Goal: Navigation & Orientation: Find specific page/section

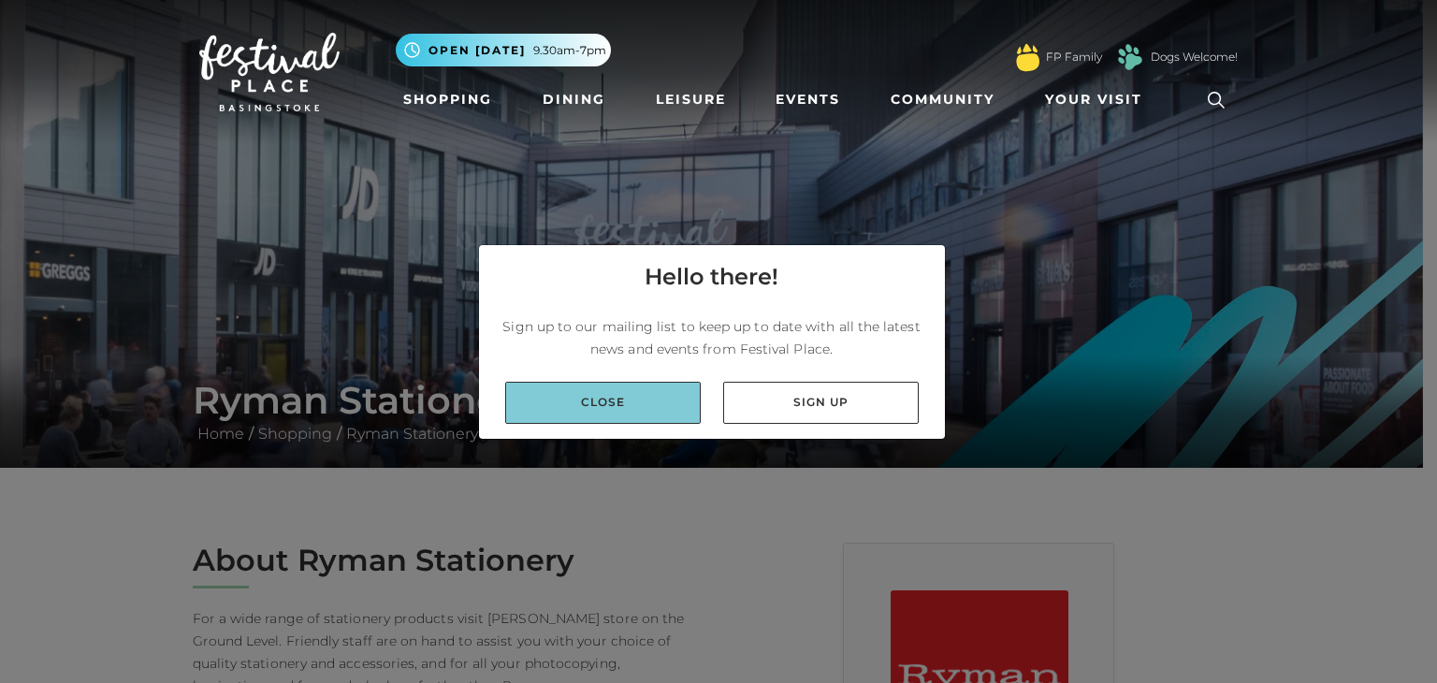
click at [599, 410] on link "Close" at bounding box center [603, 403] width 196 height 42
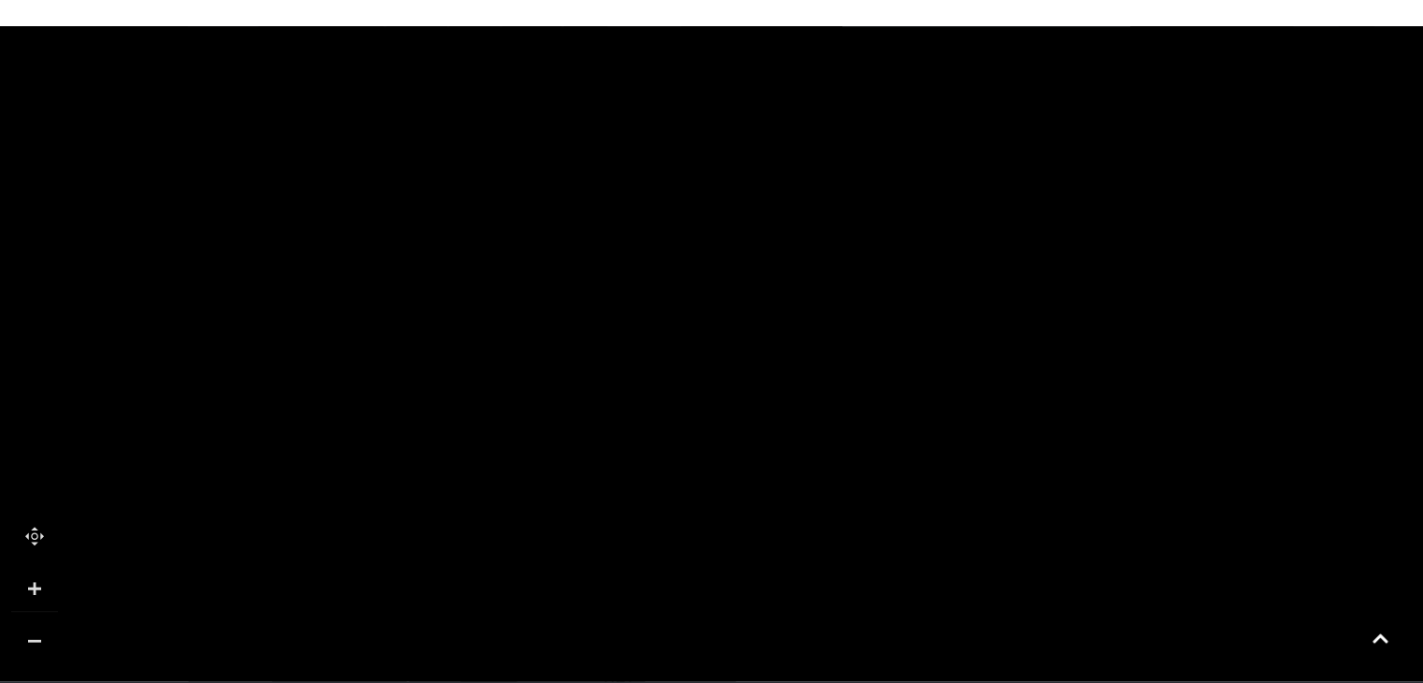
scroll to position [1216, 0]
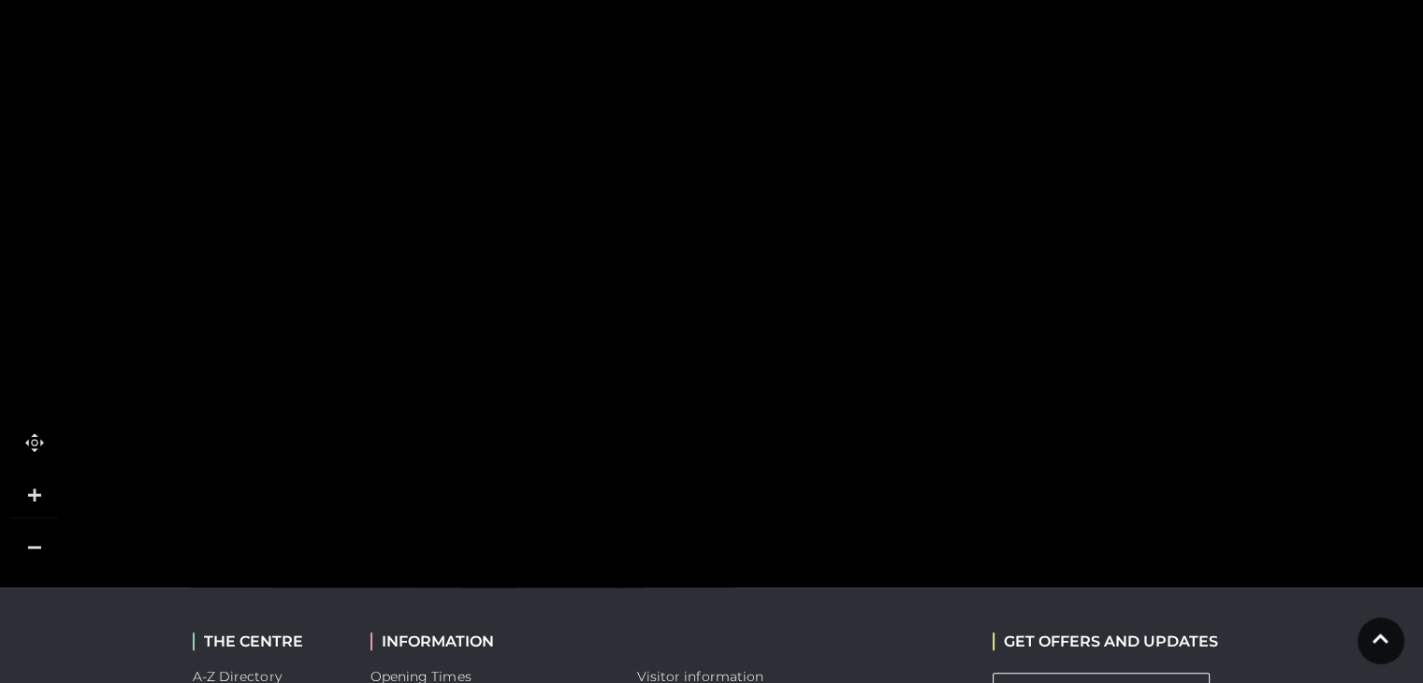
click at [748, 196] on tspan "Ryman" at bounding box center [748, 196] width 0 height 0
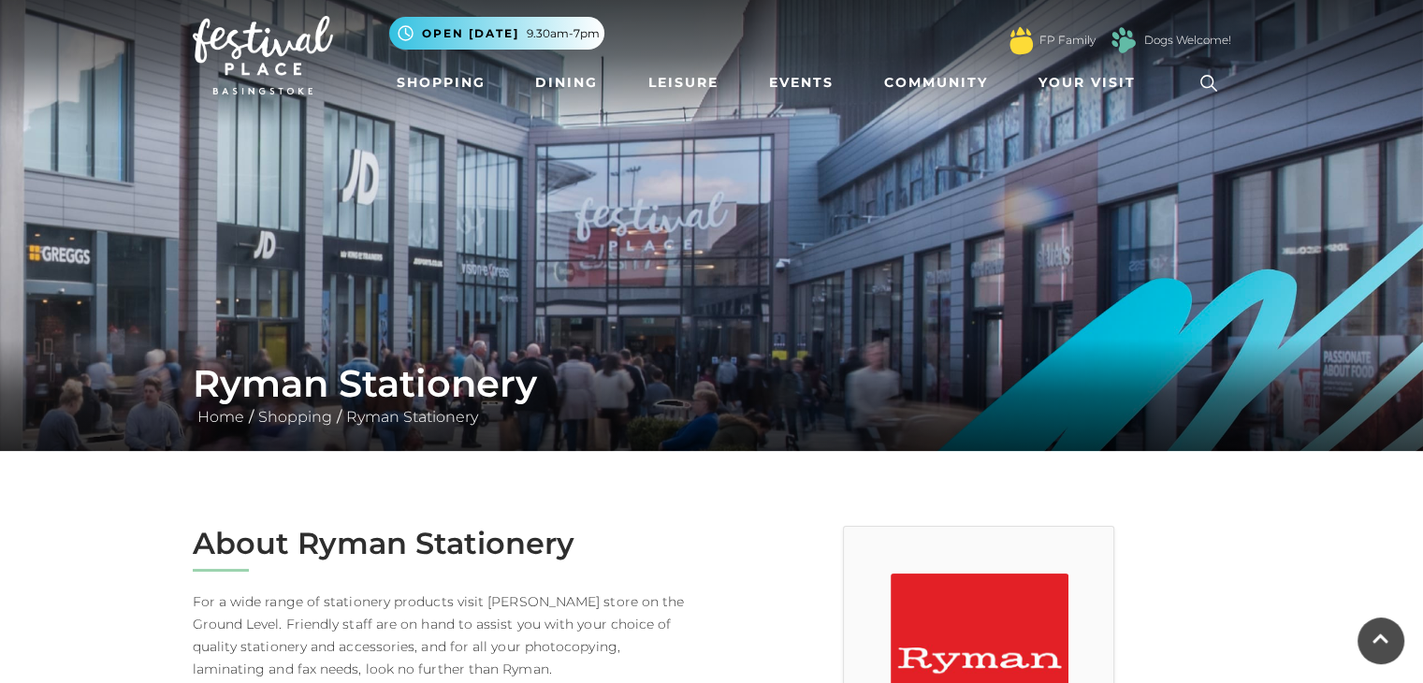
scroll to position [0, 0]
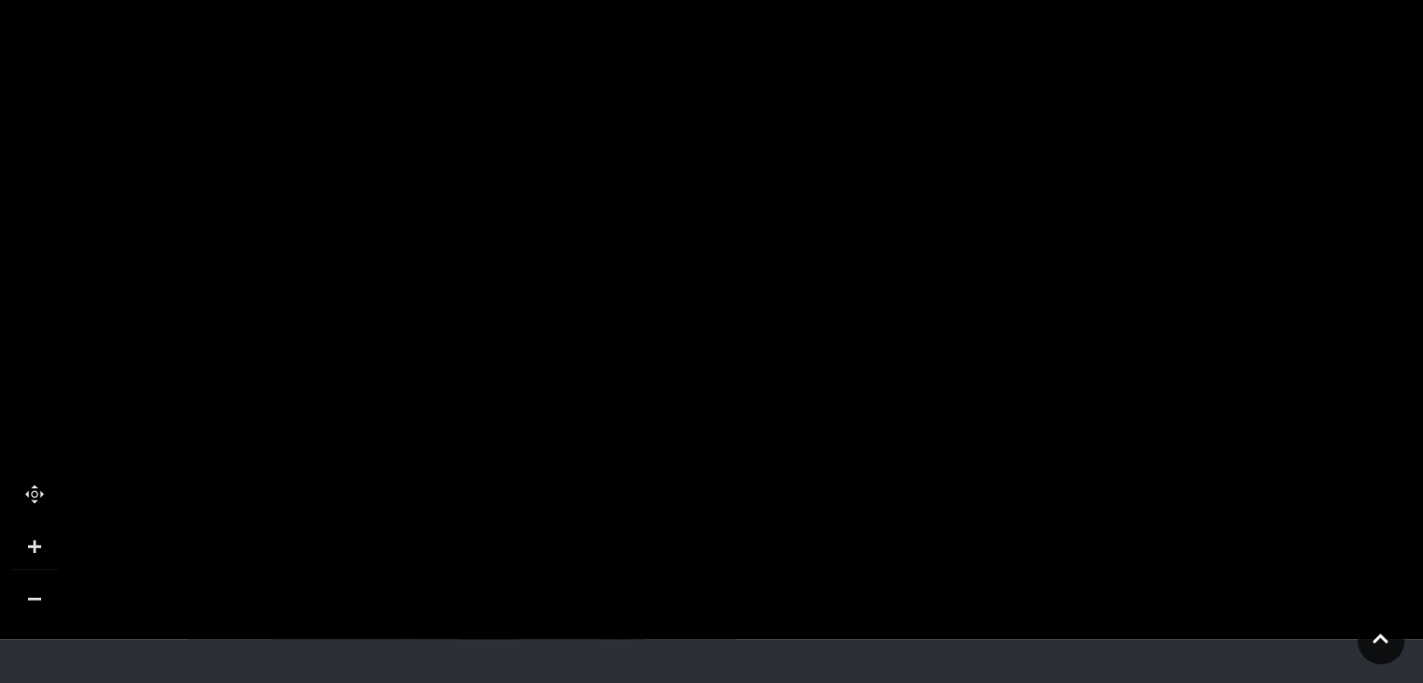
scroll to position [1155, 0]
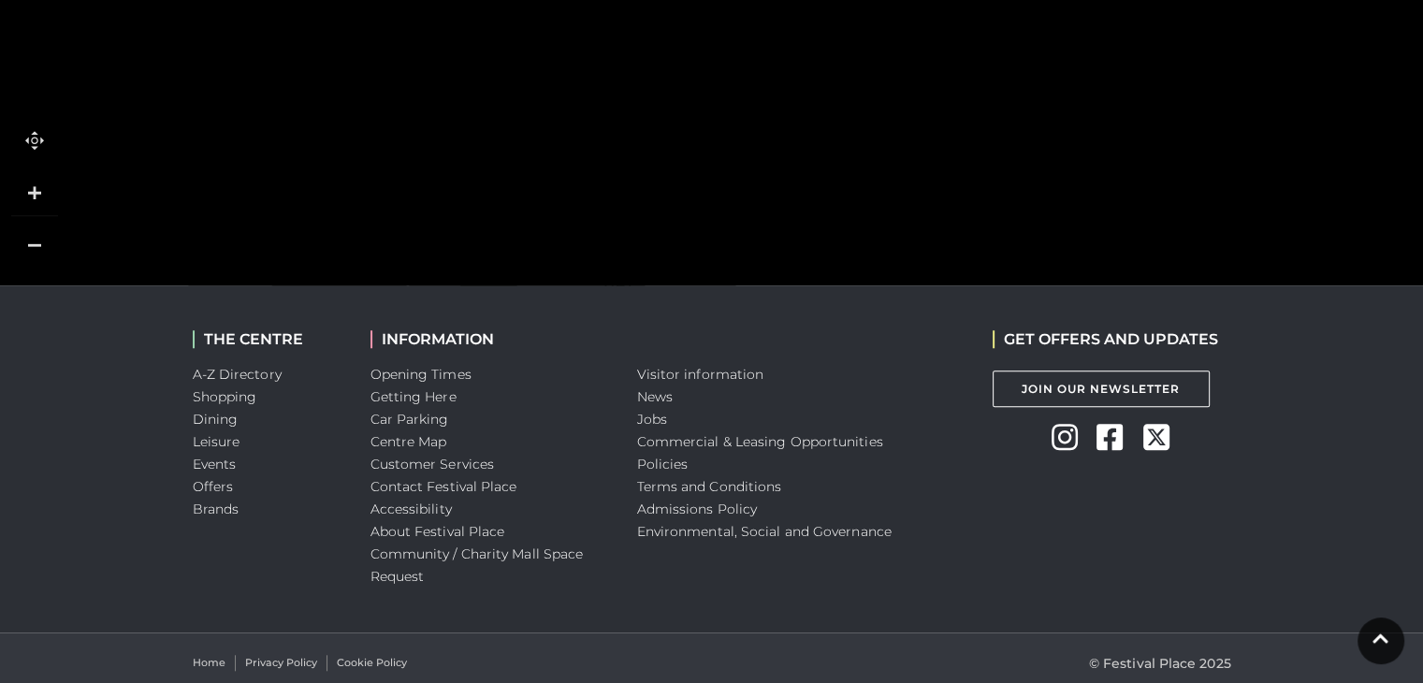
scroll to position [1529, 0]
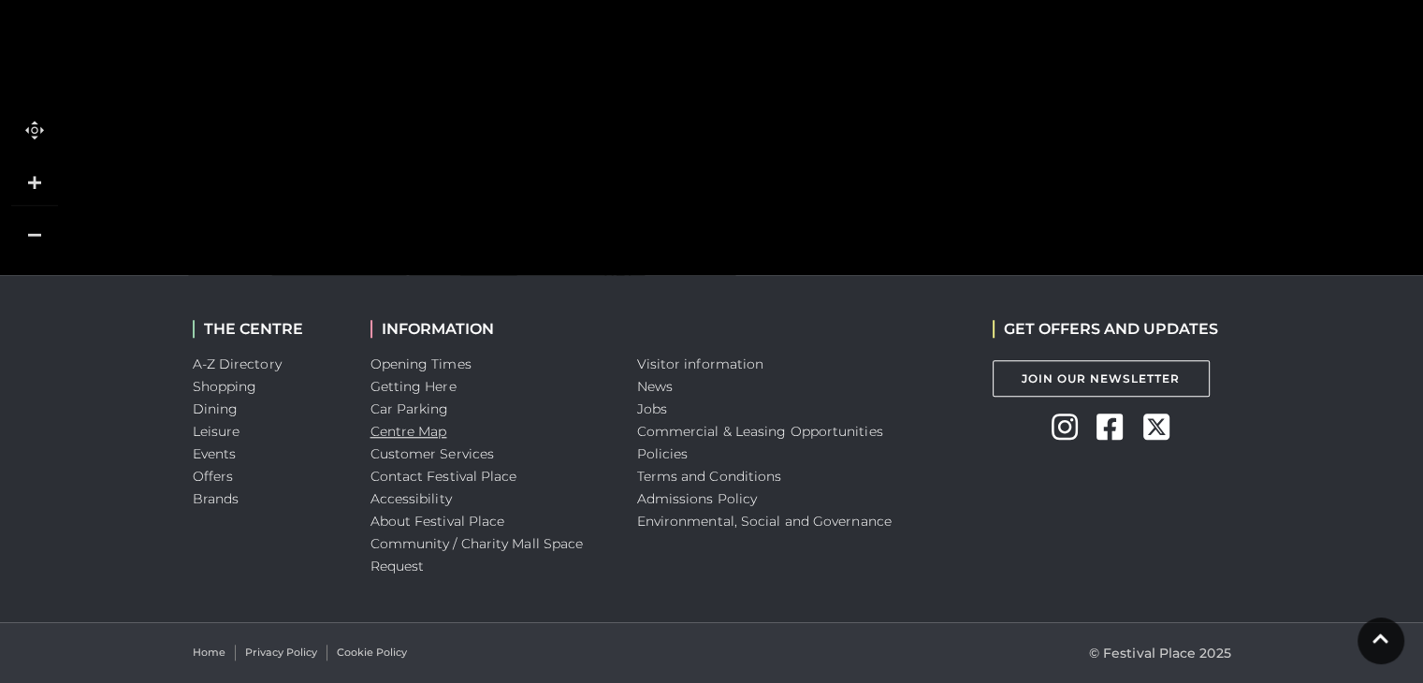
click at [408, 428] on link "Centre Map" at bounding box center [408, 431] width 77 height 17
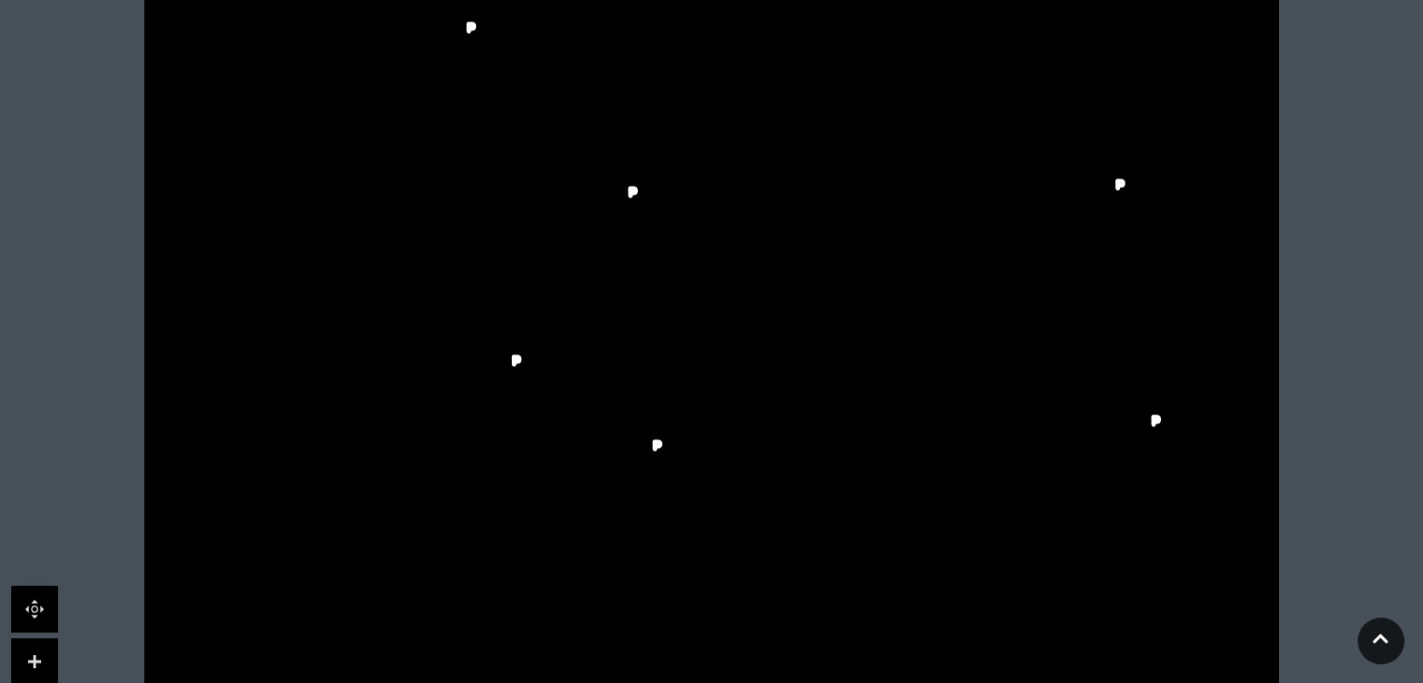
scroll to position [561, 0]
click at [433, 437] on rect at bounding box center [419, 434] width 43 height 13
